Goal: Task Accomplishment & Management: Complete application form

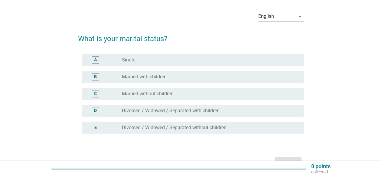
scroll to position [30, 0]
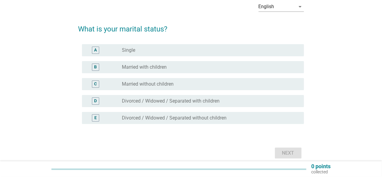
click at [182, 86] on div "radio_button_unchecked Married without children" at bounding box center [208, 84] width 172 height 6
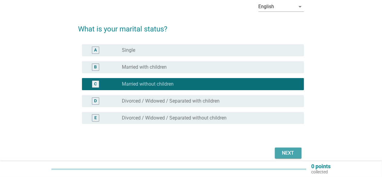
click at [281, 151] on div "Next" at bounding box center [288, 153] width 17 height 7
